Goal: Find specific page/section: Find specific page/section

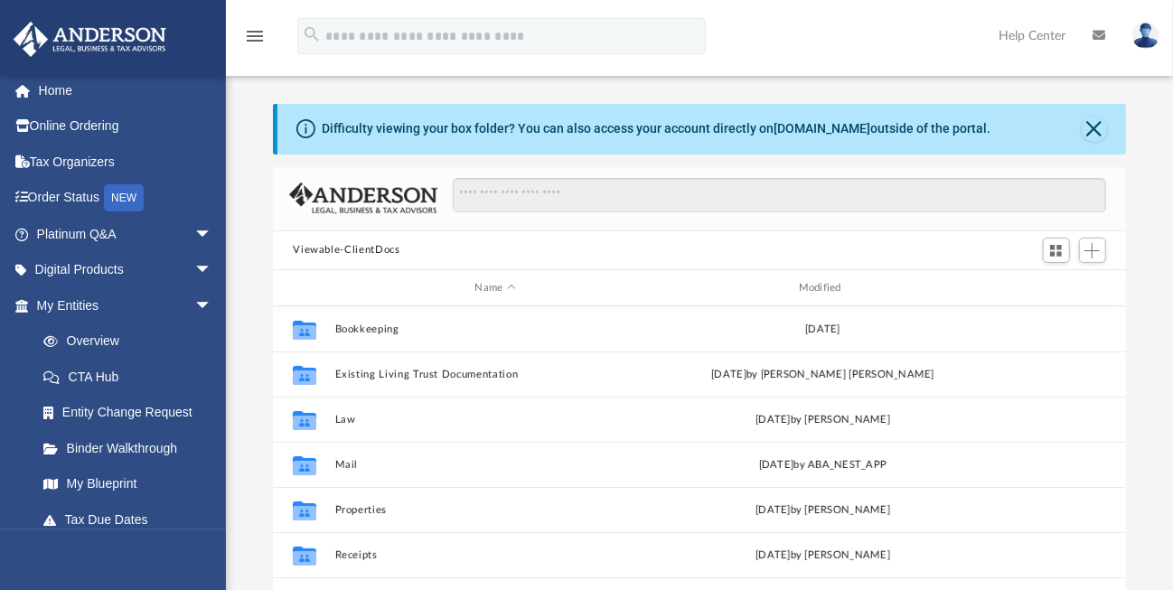
scroll to position [554, 0]
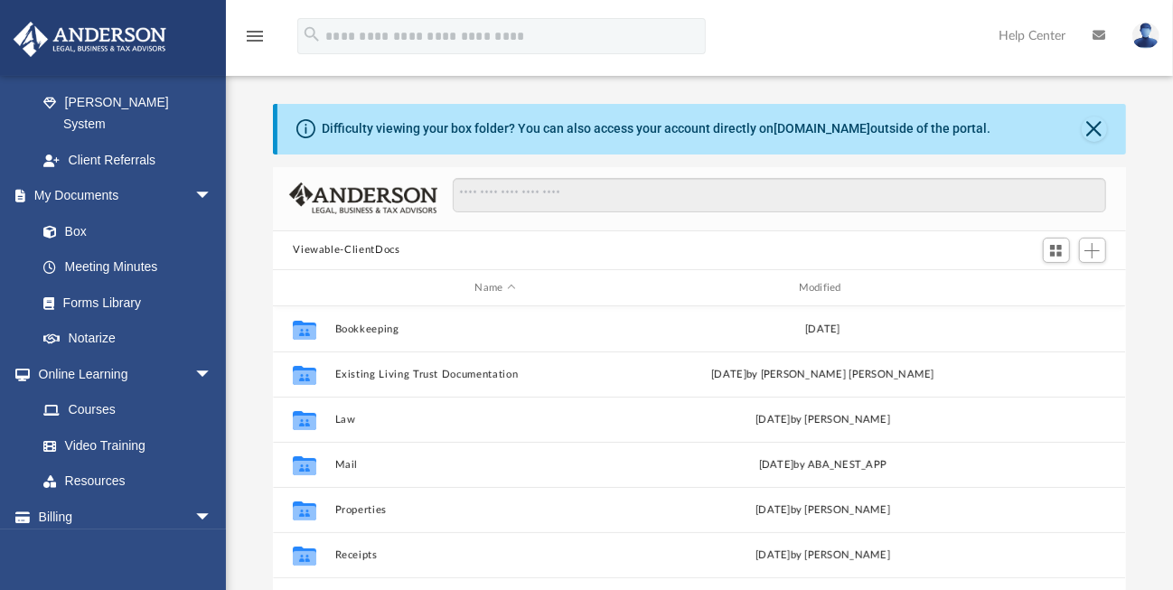
drag, startPoint x: 191, startPoint y: 549, endPoint x: 192, endPoint y: 567, distance: 18.2
click at [202, 578] on div "[EMAIL_ADDRESS][DOMAIN_NAME] Sign Out [EMAIL_ADDRESS][DOMAIN_NAME] Home Online …" at bounding box center [113, 370] width 226 height 590
click at [174, 535] on link "Events Calendar" at bounding box center [126, 553] width 227 height 36
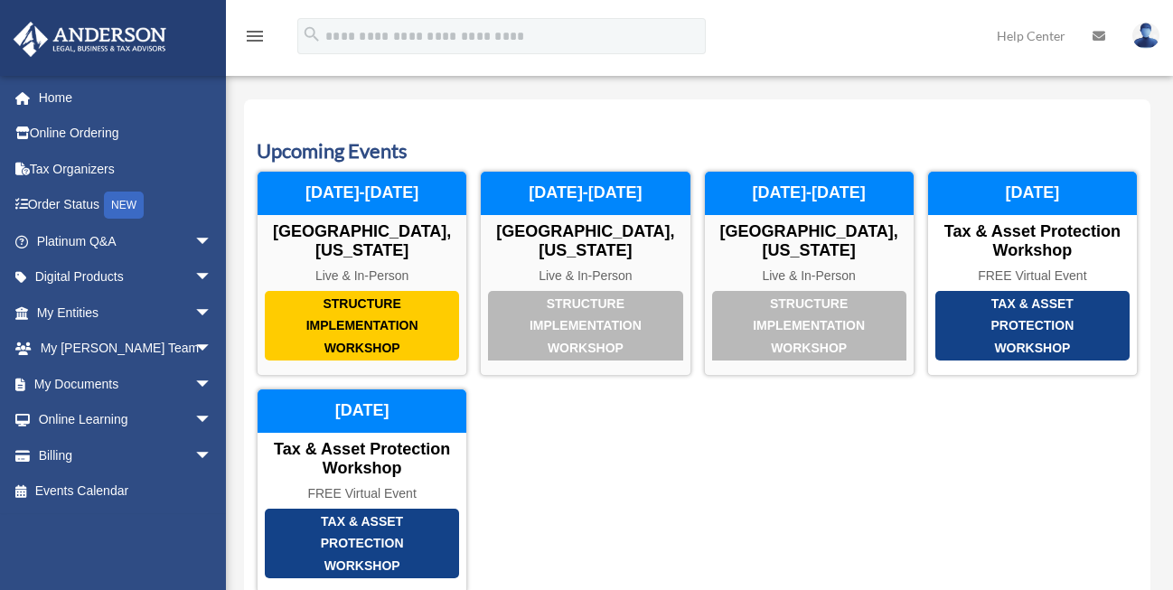
click at [62, 146] on link "Online Ordering" at bounding box center [126, 134] width 227 height 36
click at [58, 383] on link "My Documents arrow_drop_down" at bounding box center [126, 384] width 227 height 36
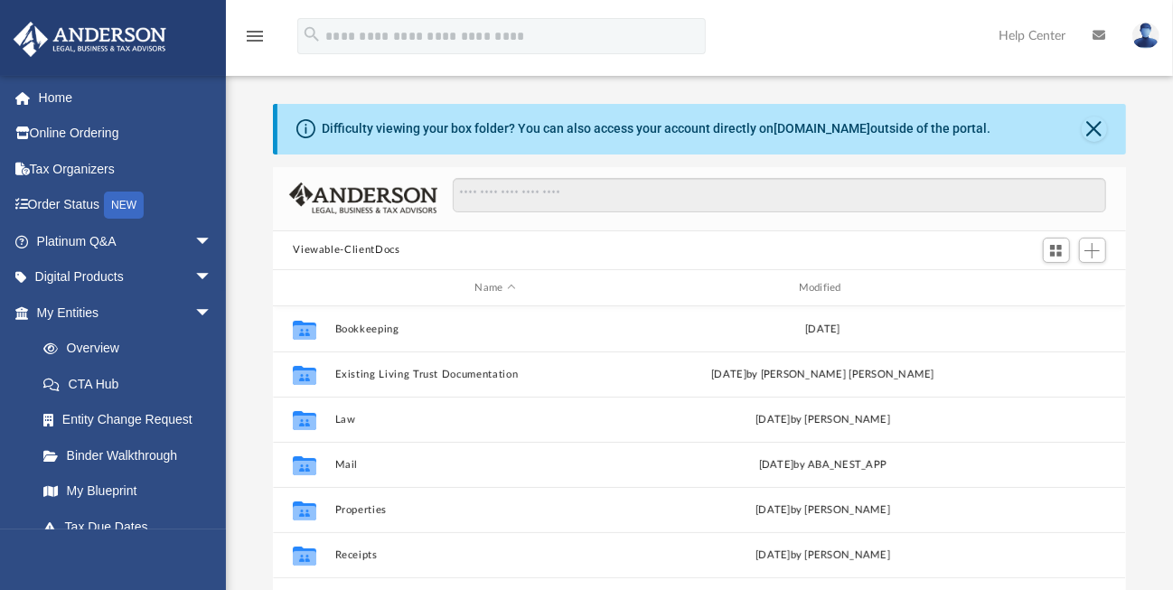
scroll to position [397, 839]
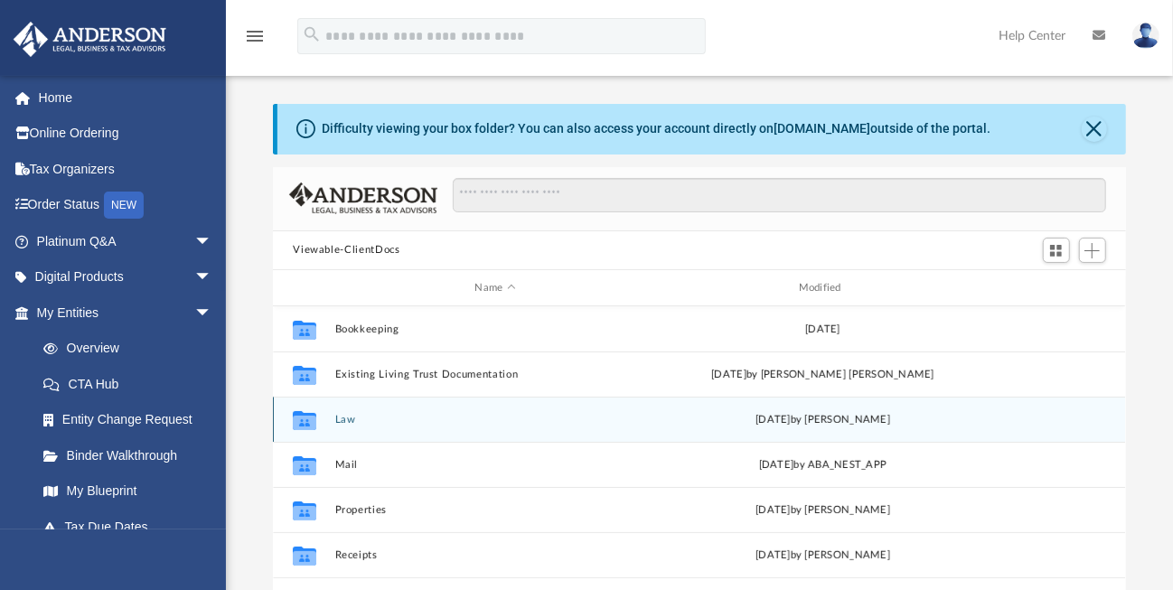
click at [344, 419] on button "Law" at bounding box center [495, 420] width 320 height 12
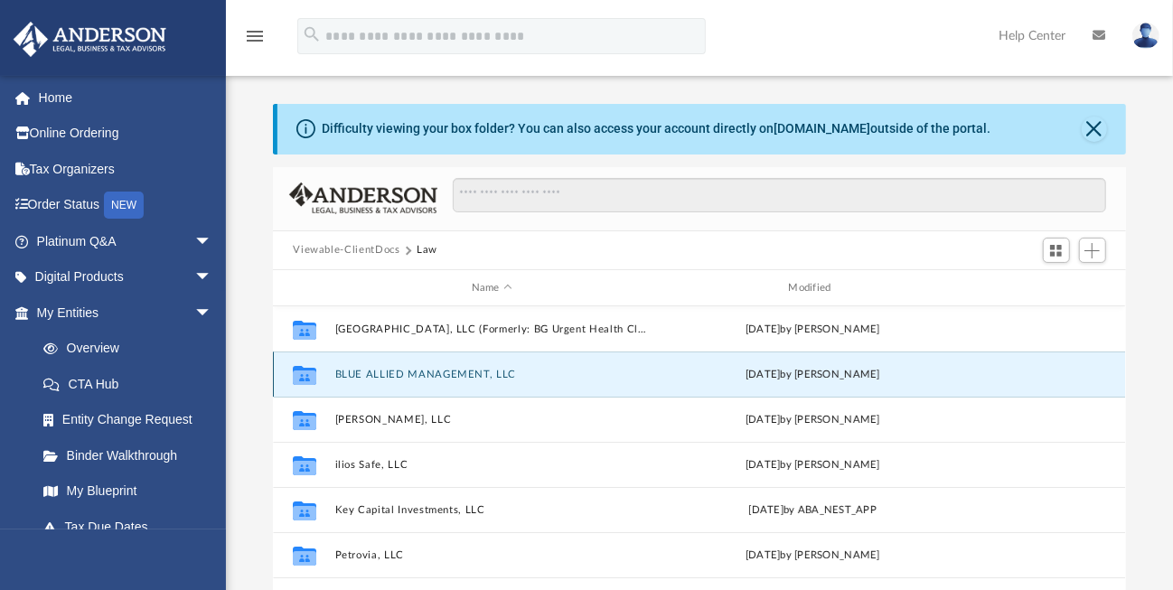
click at [438, 371] on button "BLUE ALLIED MANAGEMENT, LLC" at bounding box center [492, 375] width 314 height 12
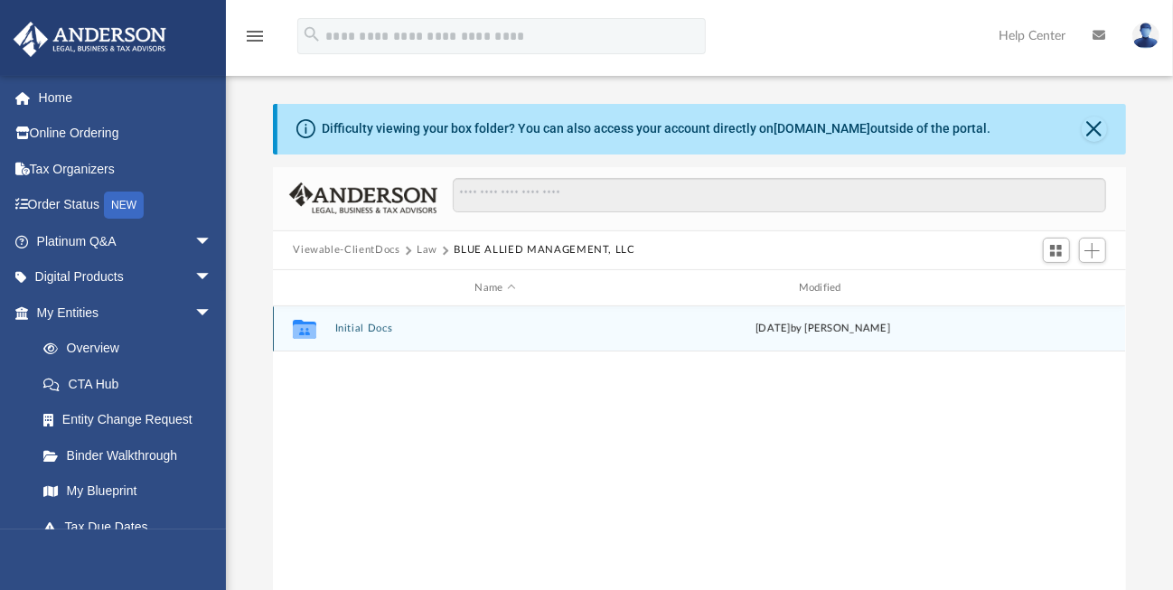
click at [370, 329] on button "Initial Docs" at bounding box center [495, 330] width 320 height 12
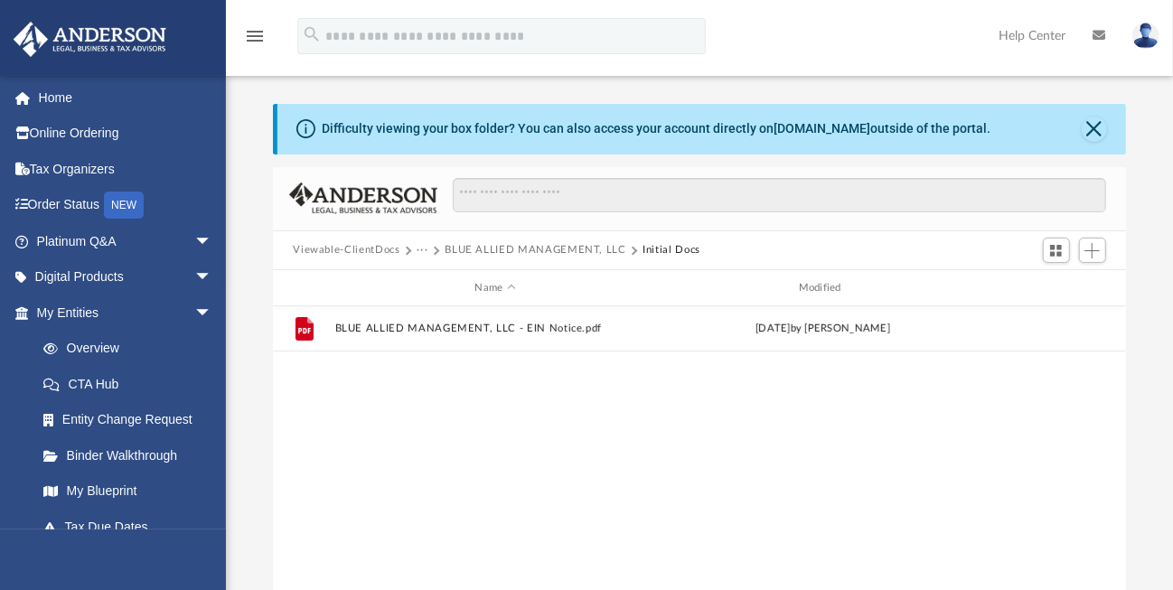
click at [385, 249] on button "Viewable-ClientDocs" at bounding box center [346, 250] width 107 height 16
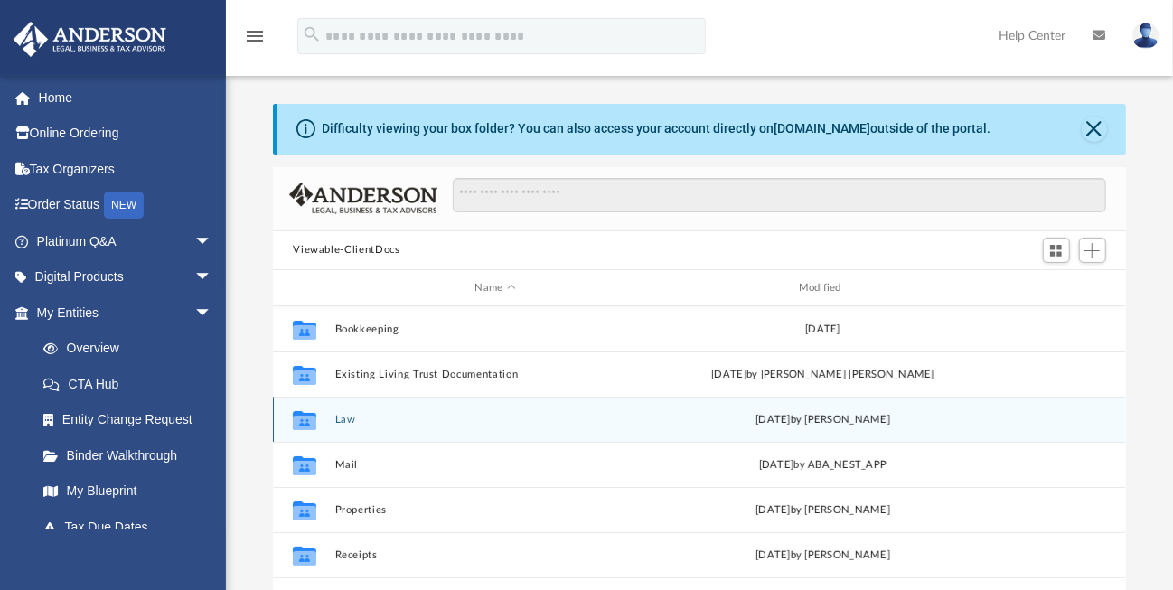
click at [352, 418] on button "Law" at bounding box center [495, 420] width 320 height 12
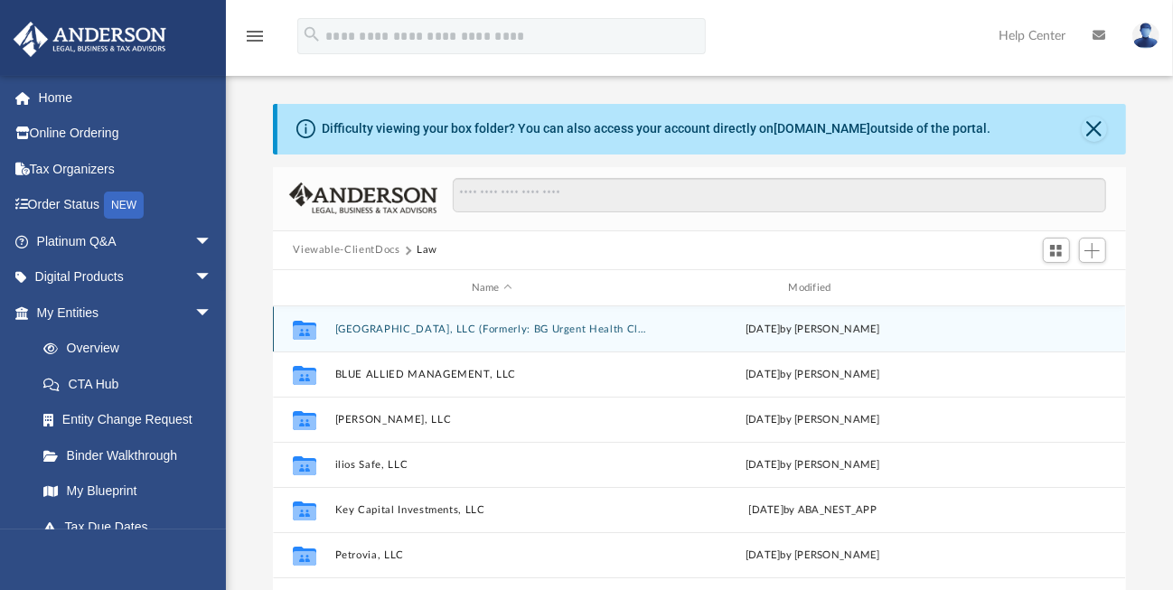
click at [425, 330] on button "Bell Gardens Health Center, LLC (Formerly: BG Urgent Health Clinic, LLC)" at bounding box center [492, 330] width 314 height 12
